Goal: Communication & Community: Ask a question

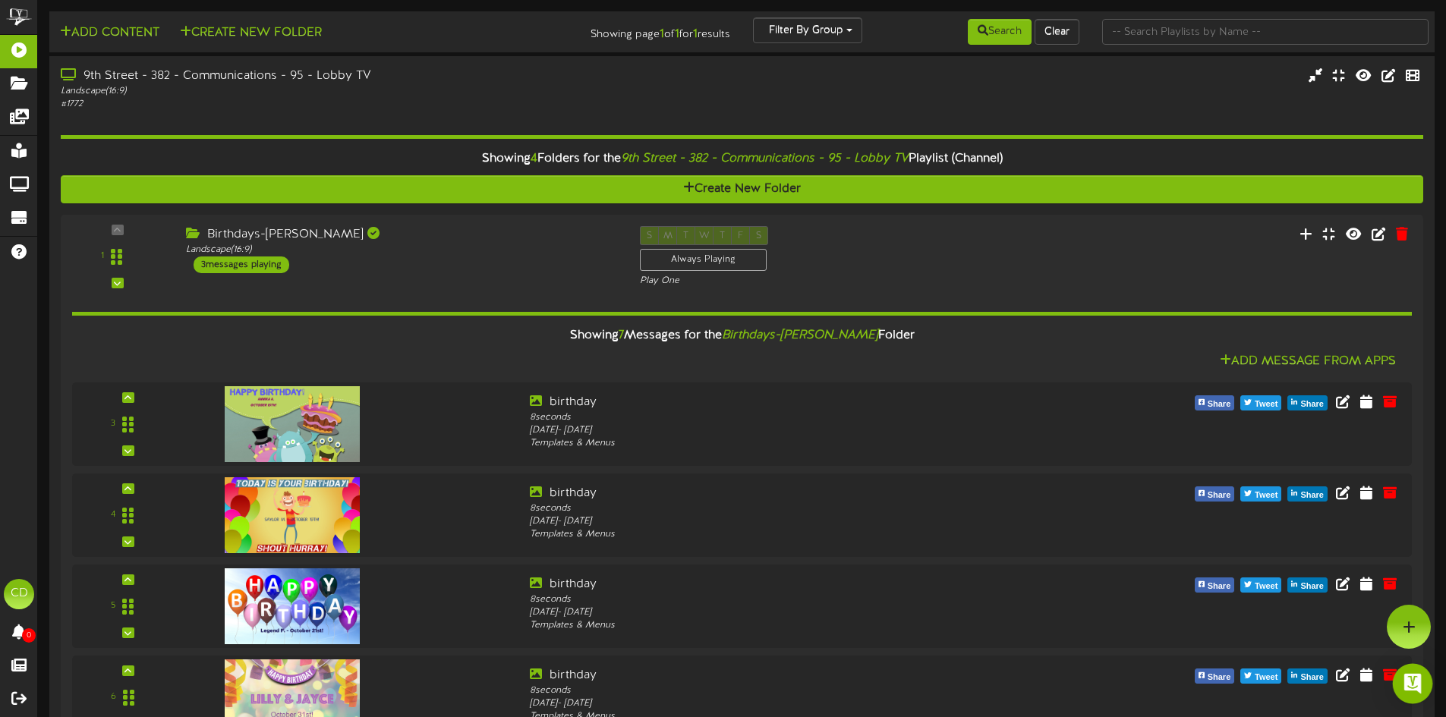
click at [1410, 684] on img "Open Intercom Messenger" at bounding box center [1413, 684] width 20 height 20
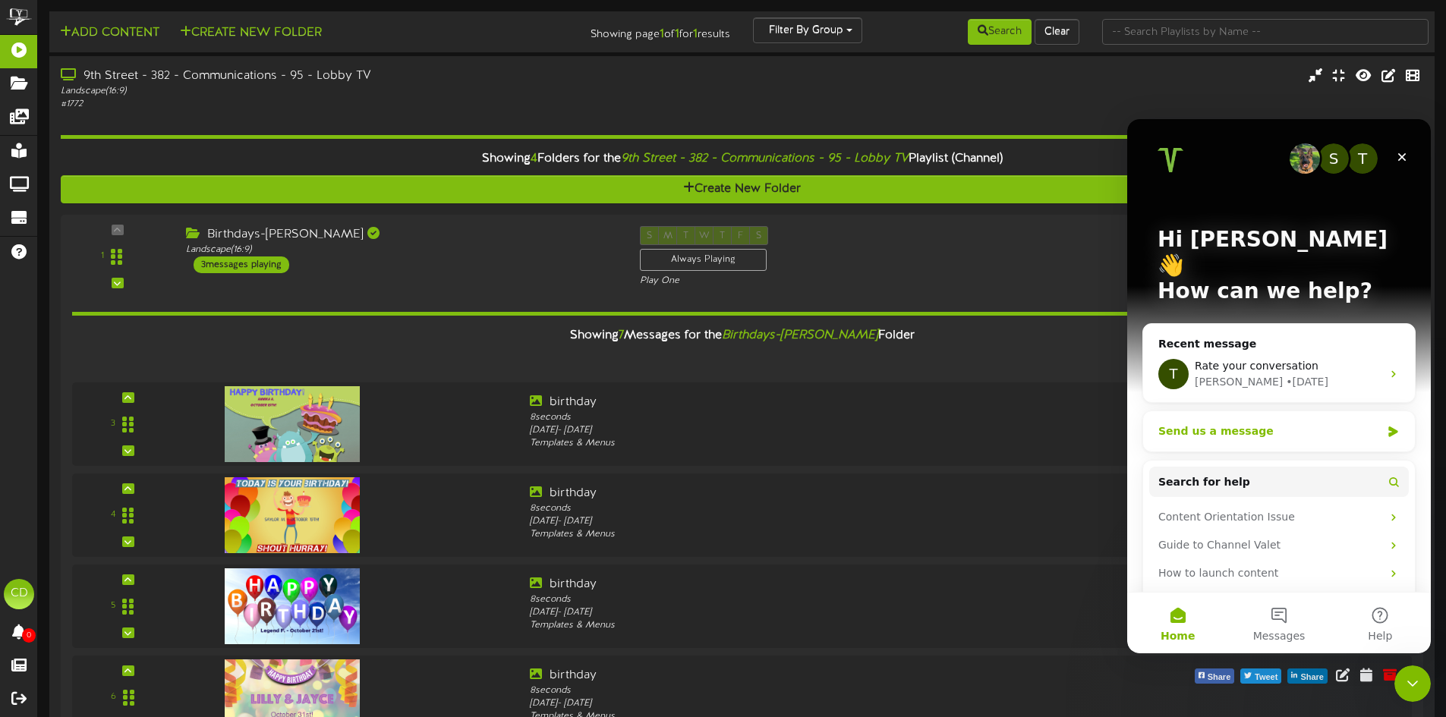
click at [1394, 411] on div "Send us a message" at bounding box center [1279, 431] width 272 height 40
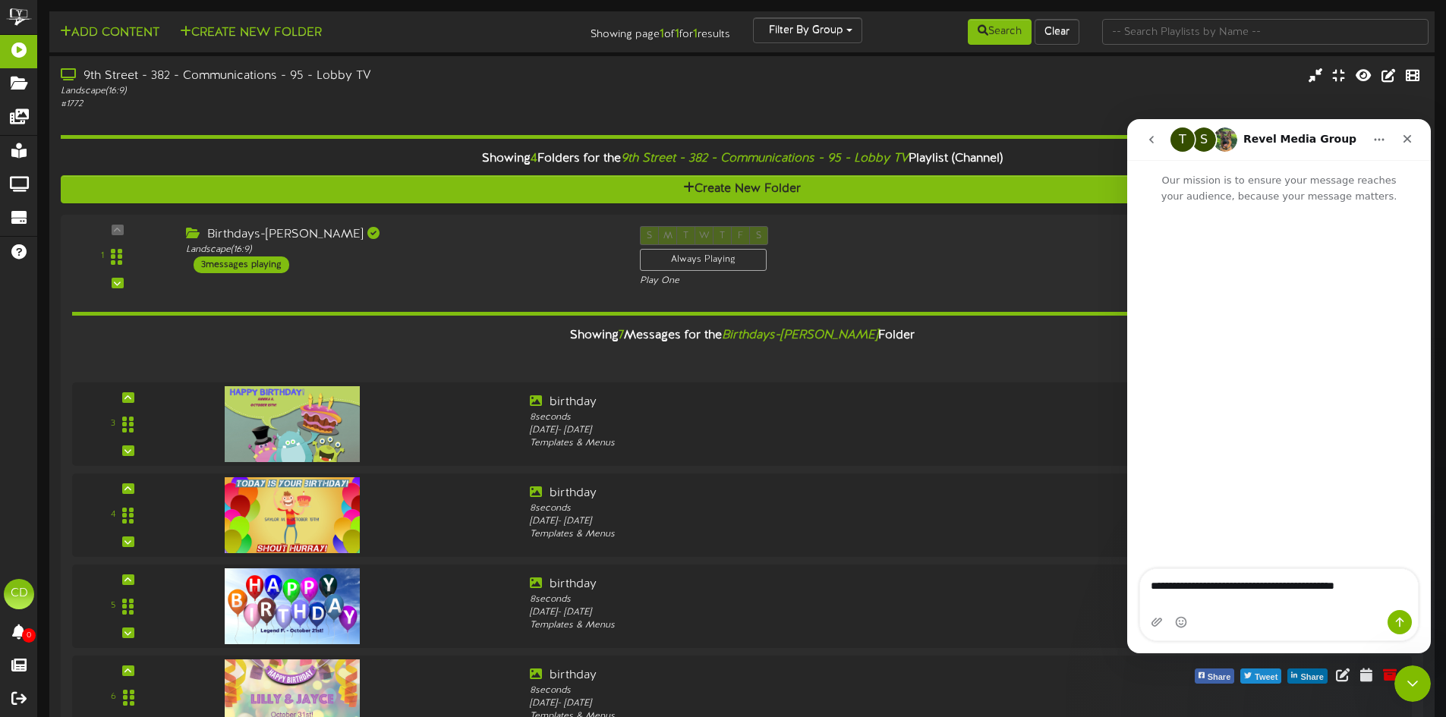
type textarea "**********"
click at [1403, 621] on icon "Send a message…" at bounding box center [1400, 623] width 8 height 10
